Goal: Find specific page/section: Find specific page/section

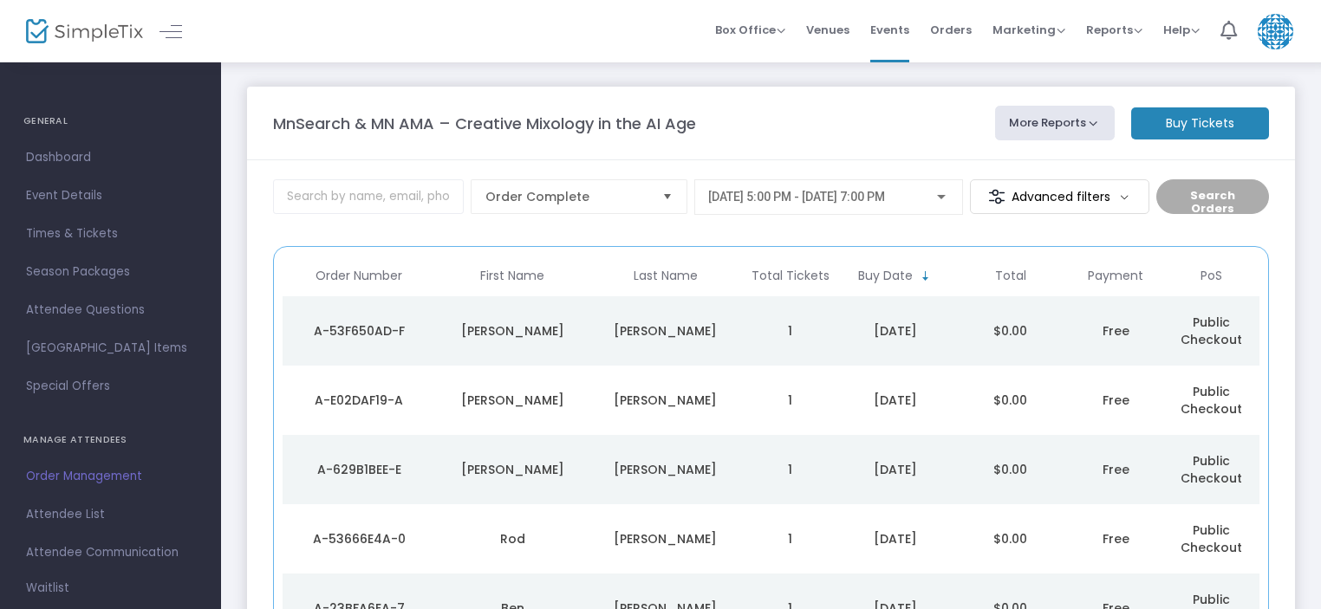
click at [73, 34] on img at bounding box center [84, 31] width 117 height 25
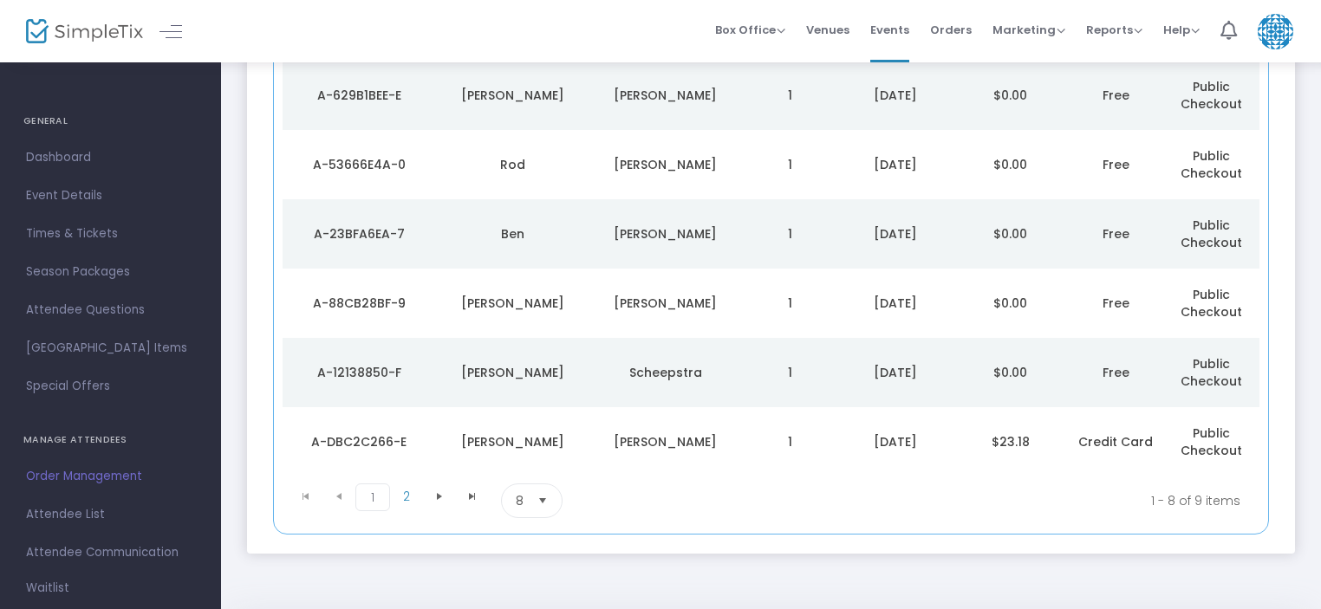
scroll to position [344, 0]
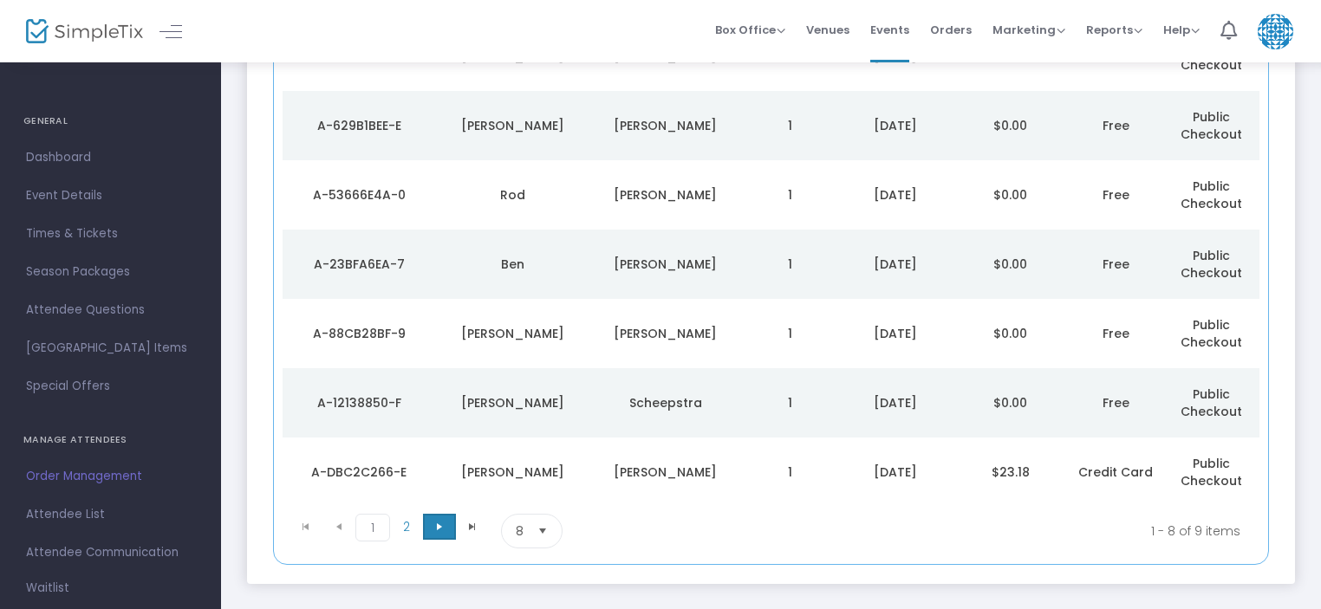
click at [438, 516] on span at bounding box center [439, 527] width 33 height 26
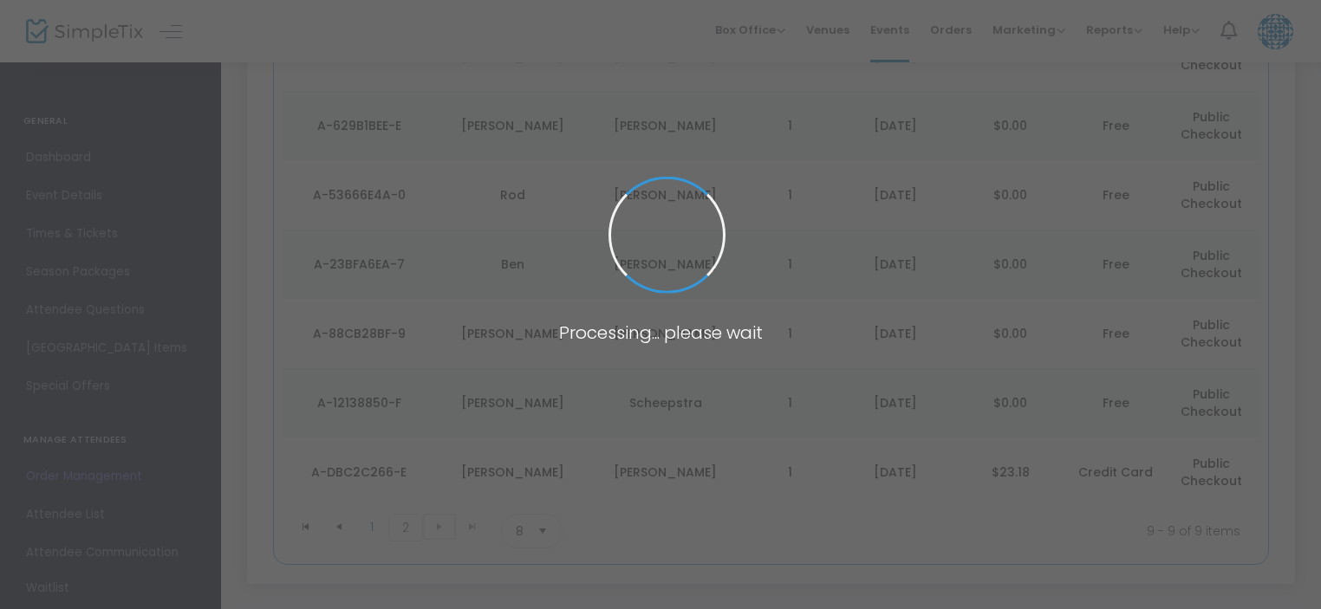
scroll to position [0, 0]
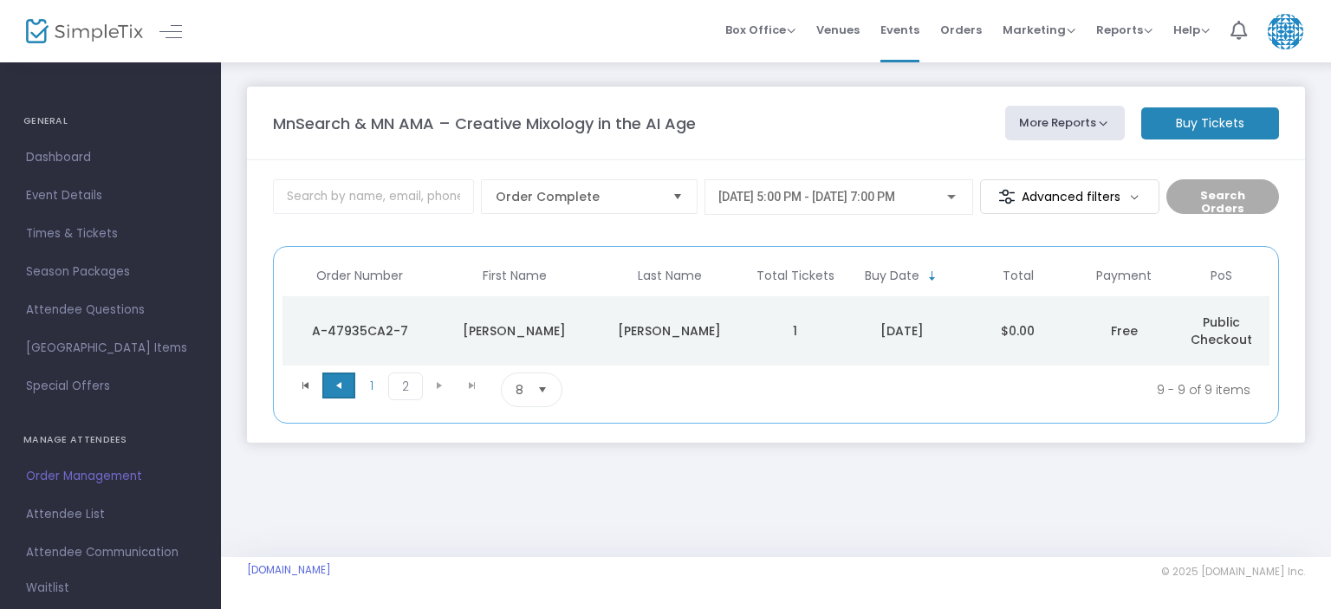
click at [344, 388] on span "Go to the previous page" at bounding box center [339, 386] width 14 height 14
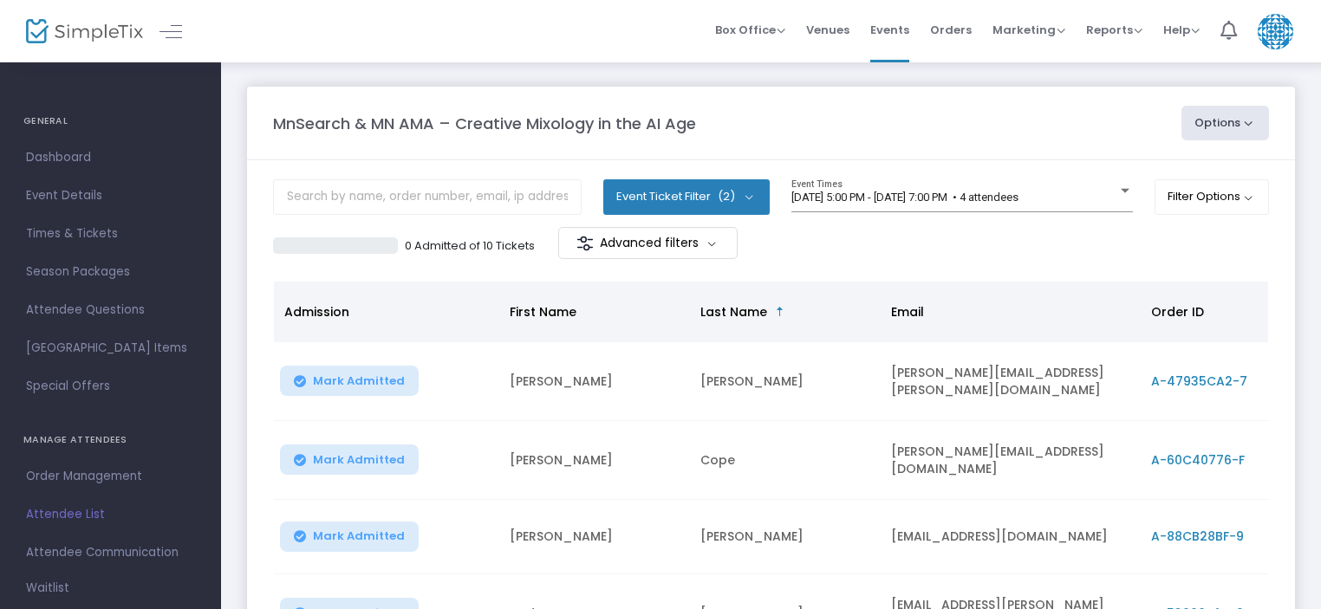
click at [87, 32] on img at bounding box center [84, 31] width 117 height 25
